Goal: Information Seeking & Learning: Learn about a topic

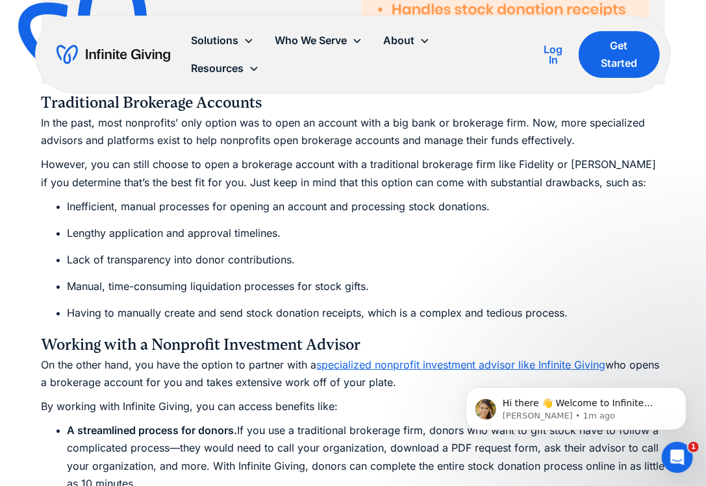
scroll to position [3549, 0]
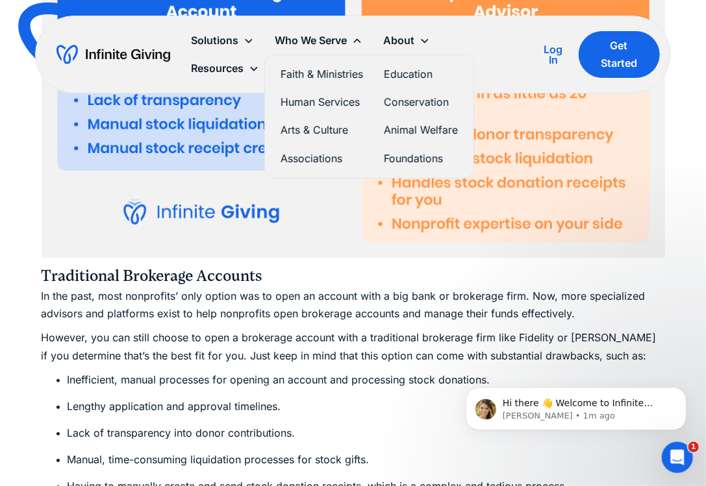
click at [289, 34] on div "Who We Serve" at bounding box center [311, 41] width 72 height 18
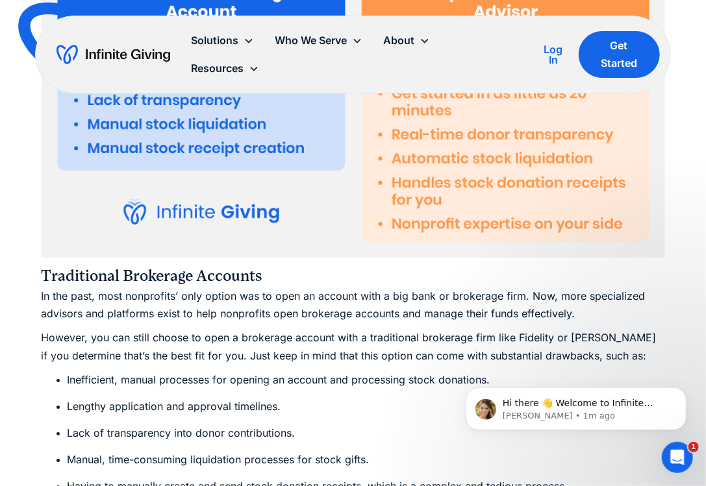
click at [289, 34] on div "Who We Serve" at bounding box center [311, 41] width 72 height 18
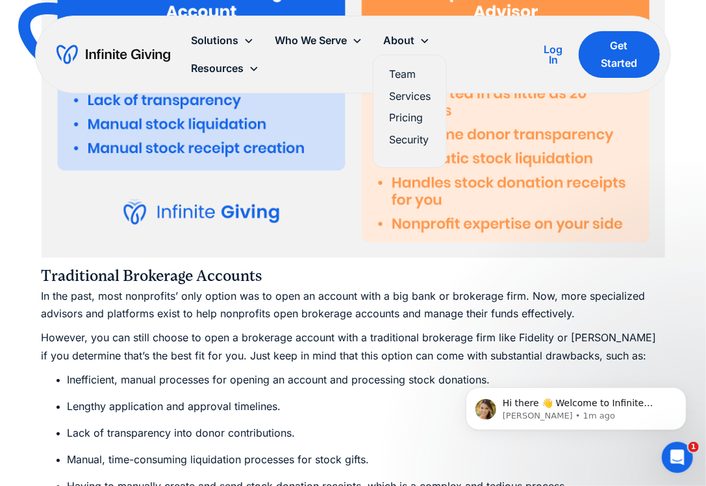
click at [403, 114] on link "Pricing" at bounding box center [410, 118] width 42 height 18
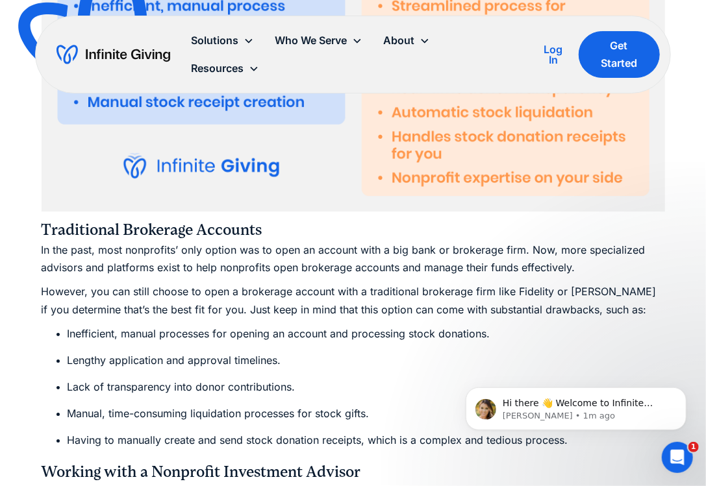
scroll to position [3596, 0]
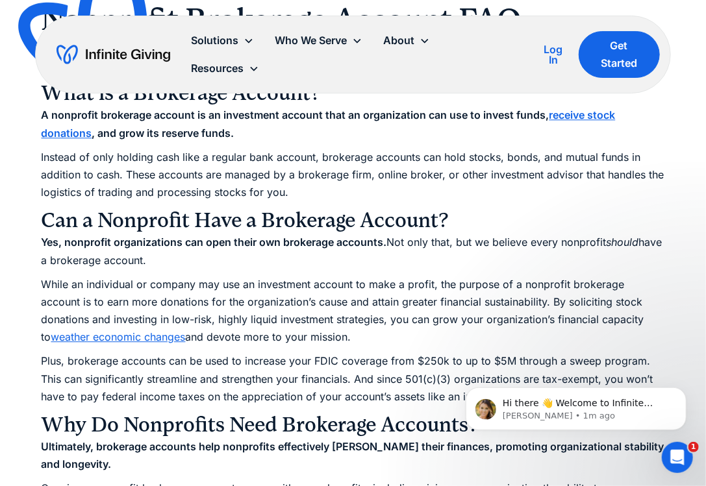
scroll to position [1183, 0]
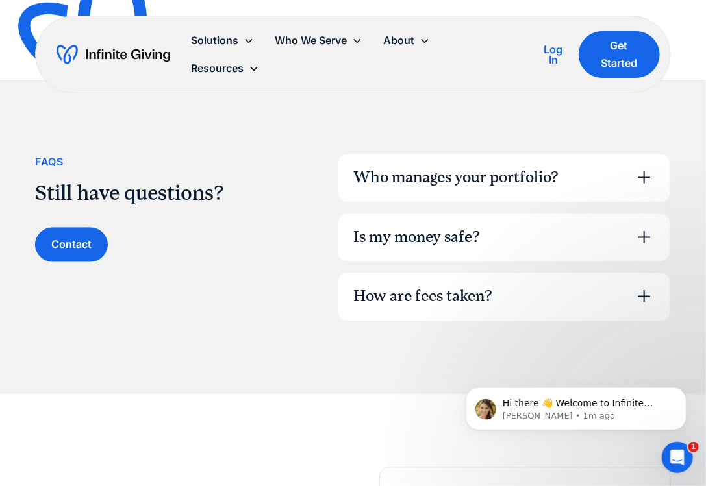
scroll to position [952, 0]
